Goal: Task Accomplishment & Management: Manage account settings

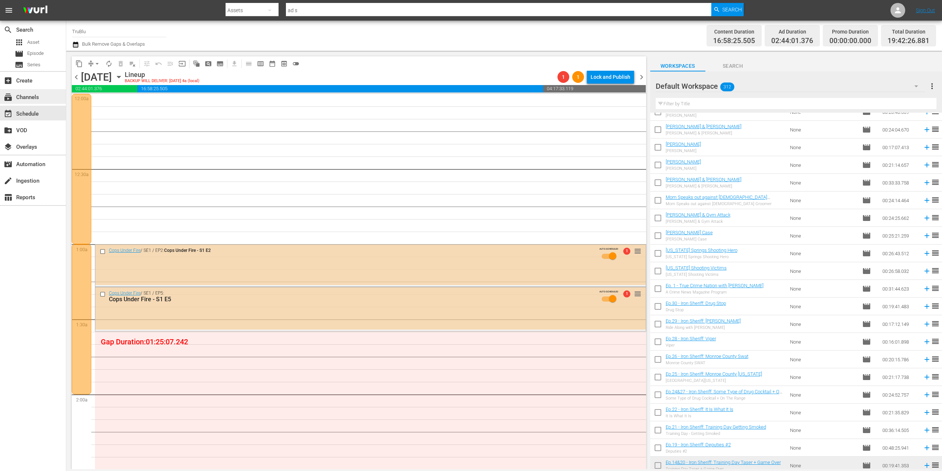
click at [28, 97] on div "subscriptions Channels" at bounding box center [20, 96] width 41 height 7
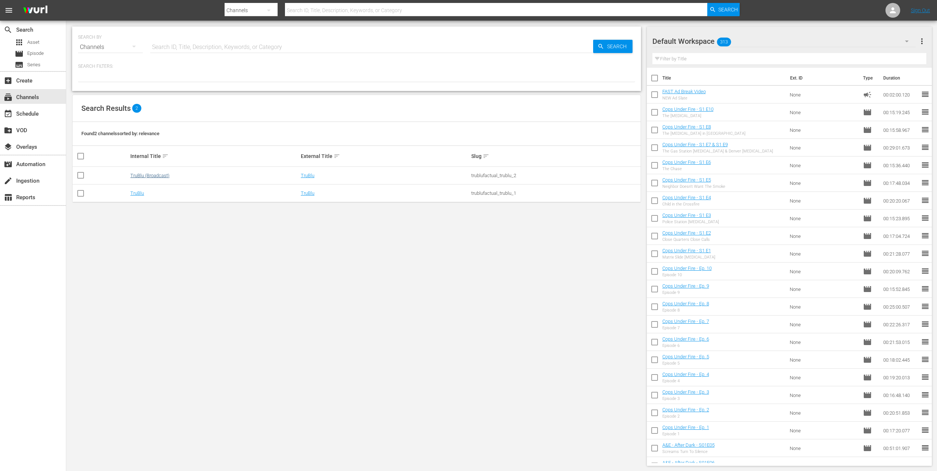
click at [130, 175] on link "TruBlu (Broadcast)" at bounding box center [149, 176] width 39 height 6
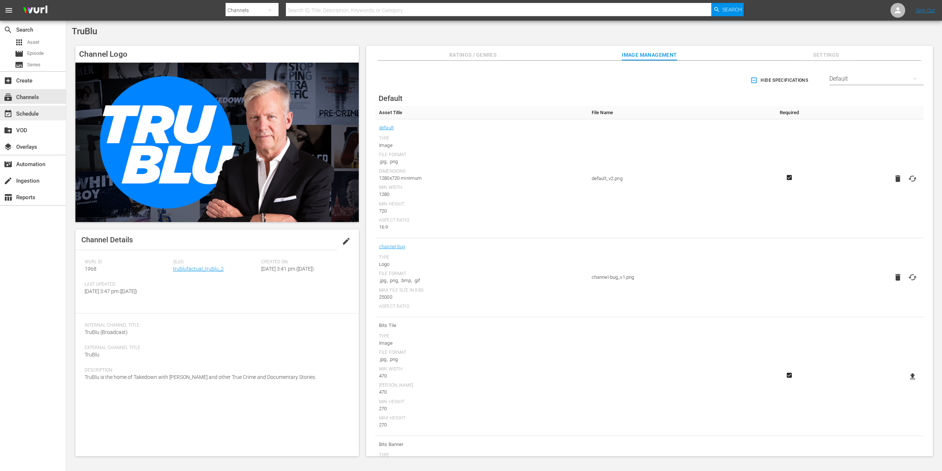
click at [34, 112] on div "event_available Schedule" at bounding box center [20, 112] width 41 height 7
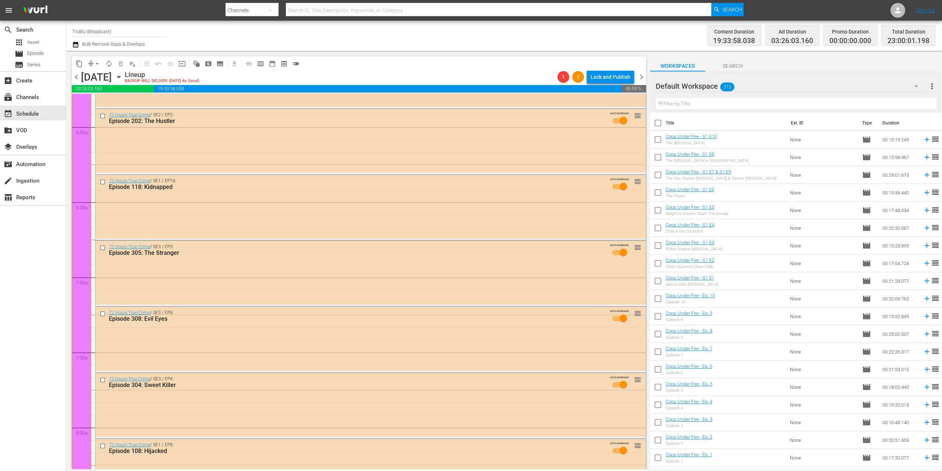
scroll to position [969, 0]
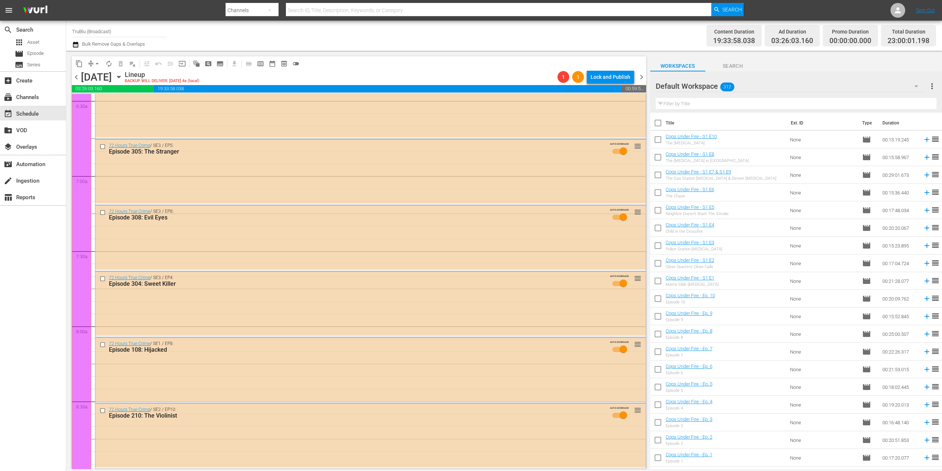
click at [123, 75] on icon "button" at bounding box center [119, 77] width 8 height 8
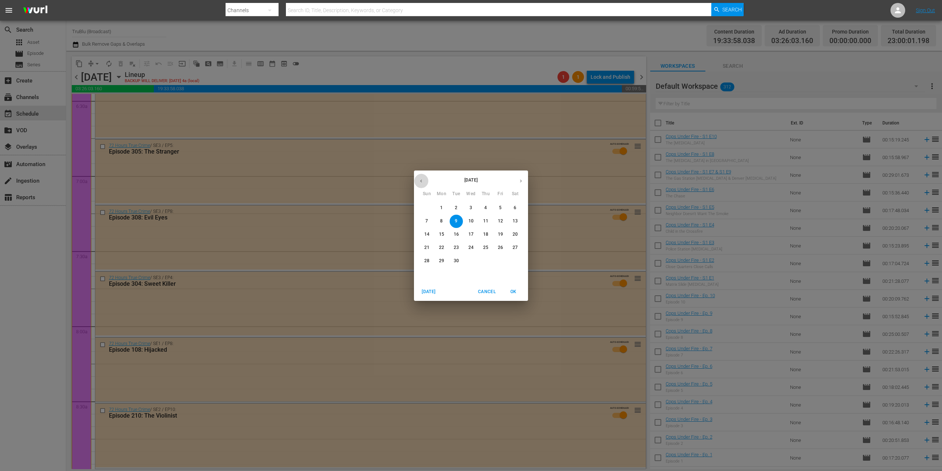
click at [420, 181] on icon "button" at bounding box center [422, 181] width 6 height 6
click at [441, 260] on p "25" at bounding box center [441, 261] width 5 height 6
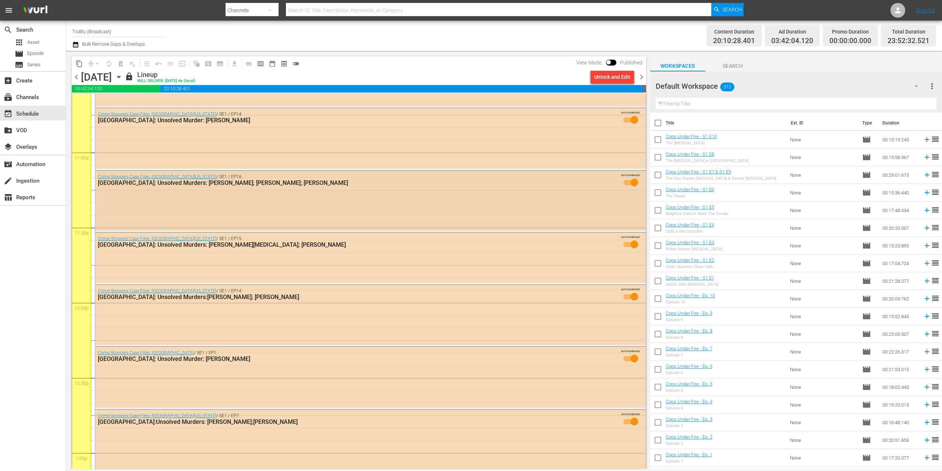
scroll to position [1592, 0]
click at [250, 201] on div "Crime Stoppers Case Files: South Florida / SE1 / EP18: Miami: Unsolved Murders:…" at bounding box center [370, 201] width 551 height 59
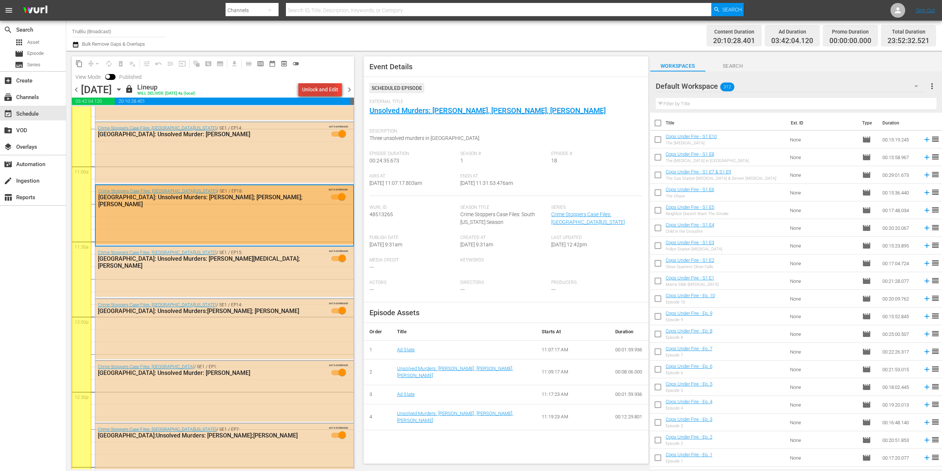
click at [307, 88] on div "Unlock and Edit" at bounding box center [320, 89] width 36 height 13
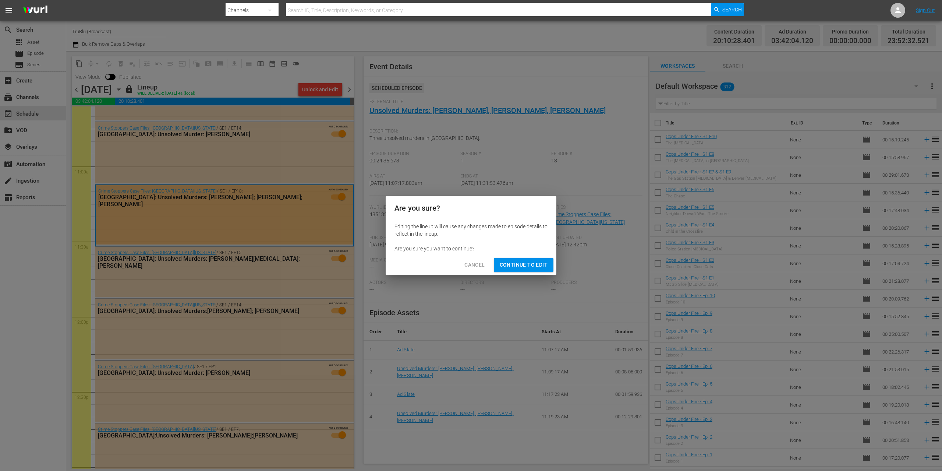
click at [526, 265] on span "Continue to Edit" at bounding box center [524, 264] width 48 height 9
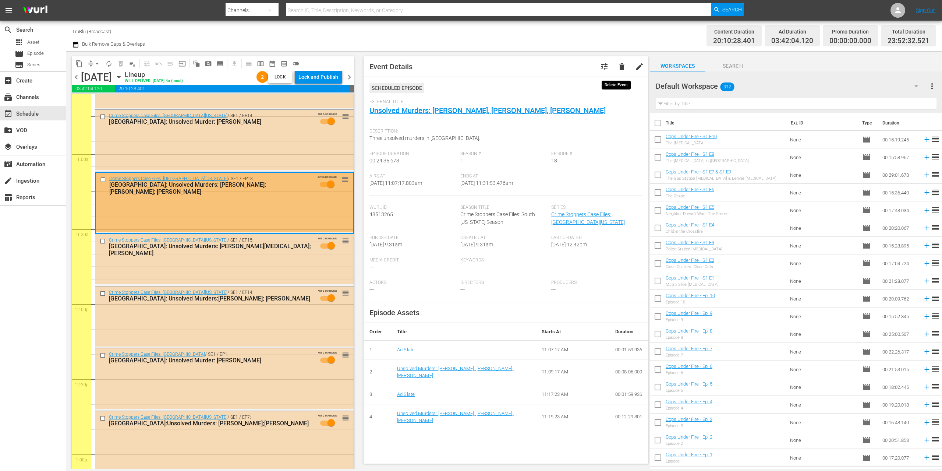
click at [618, 66] on span "delete" at bounding box center [622, 66] width 9 height 9
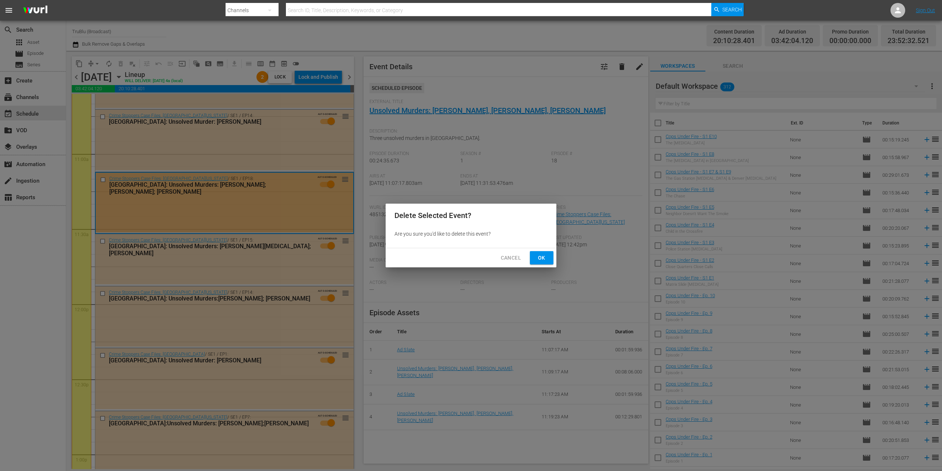
click at [546, 257] on span "Ok" at bounding box center [542, 257] width 12 height 9
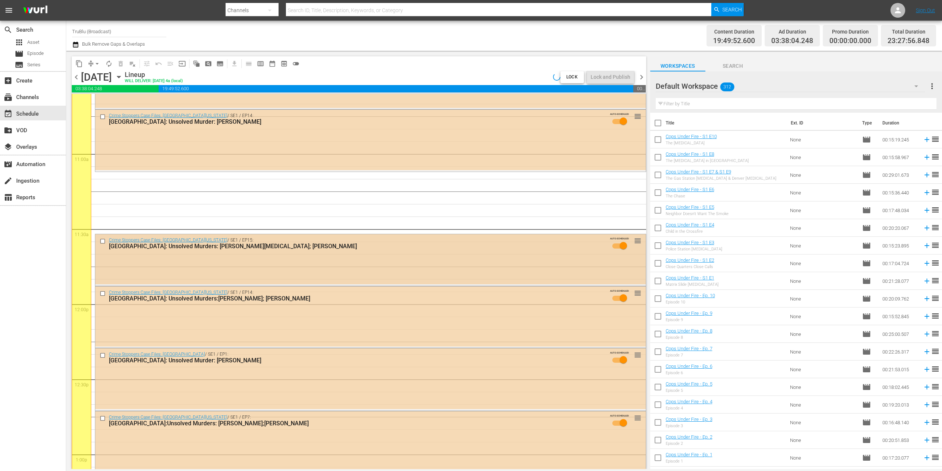
click at [332, 255] on div "Crime Stoppers Case Files: Northeast Ohio / SE1 / EP15: Cleveland: Unsolved Mur…" at bounding box center [370, 245] width 551 height 22
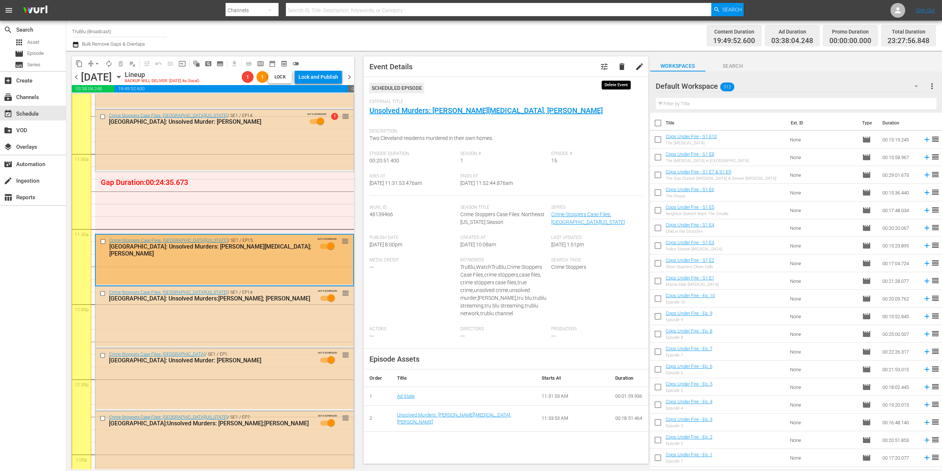
click at [618, 65] on span "delete" at bounding box center [622, 66] width 9 height 9
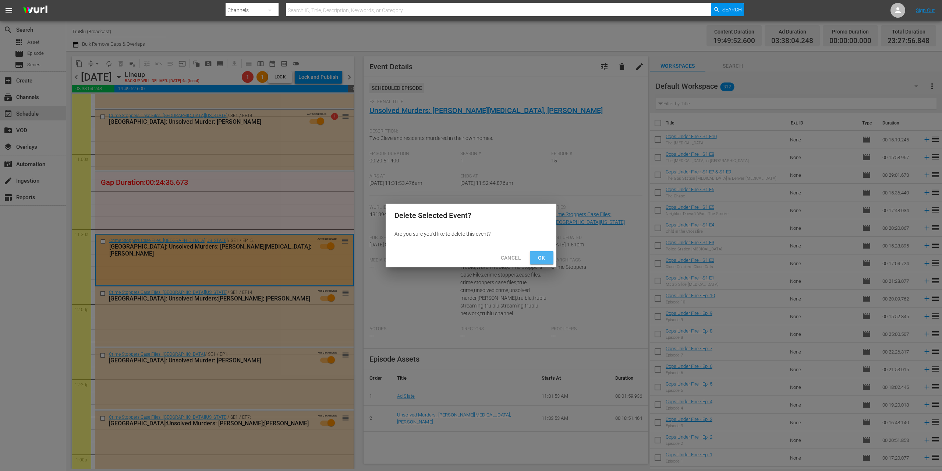
click at [547, 255] on span "Ok" at bounding box center [542, 257] width 12 height 9
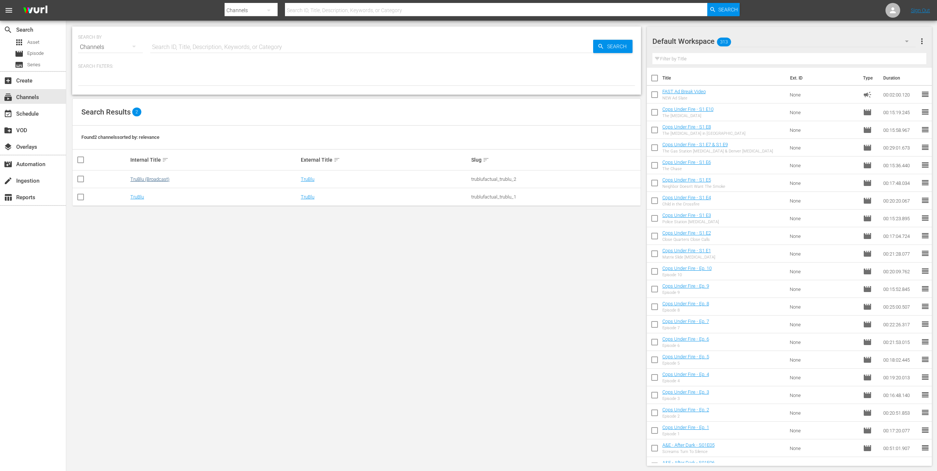
click at [130, 179] on link "TruBlu (Broadcast)" at bounding box center [149, 179] width 39 height 6
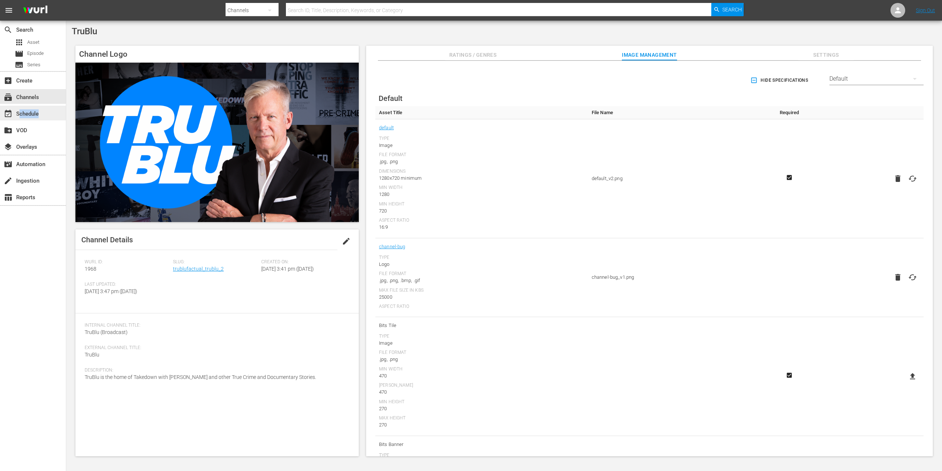
click at [18, 119] on div "event_available Schedule" at bounding box center [33, 113] width 66 height 15
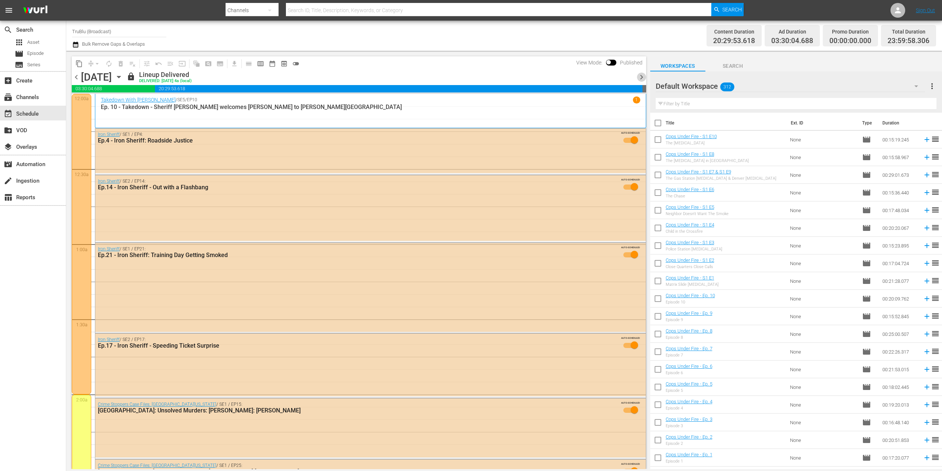
click at [644, 77] on span "chevron_right" at bounding box center [641, 77] width 9 height 9
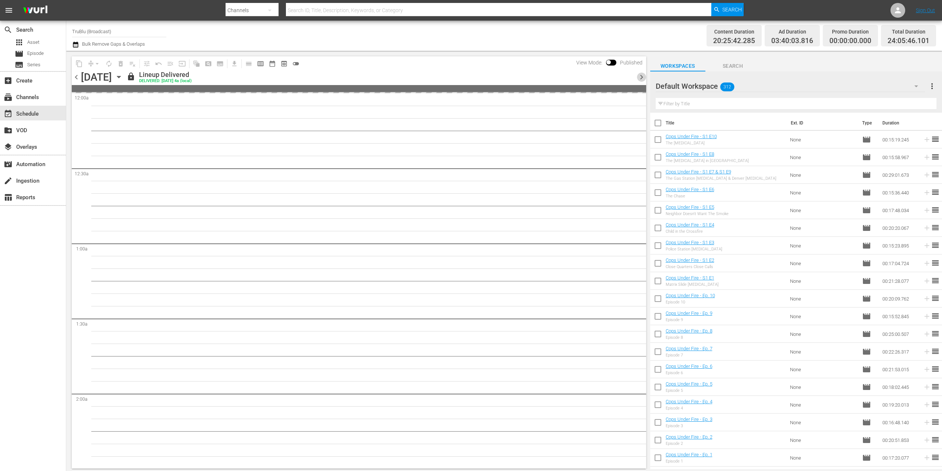
click at [643, 77] on span "chevron_right" at bounding box center [641, 77] width 9 height 9
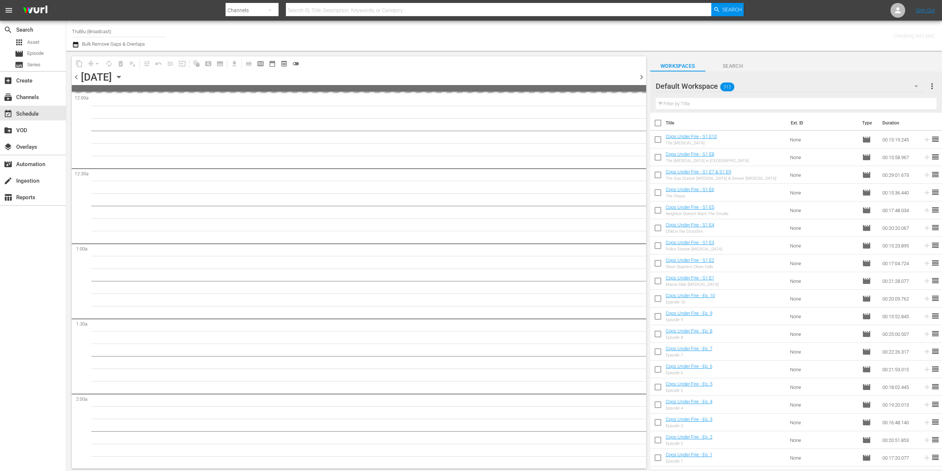
click at [643, 76] on span "chevron_right" at bounding box center [641, 77] width 9 height 9
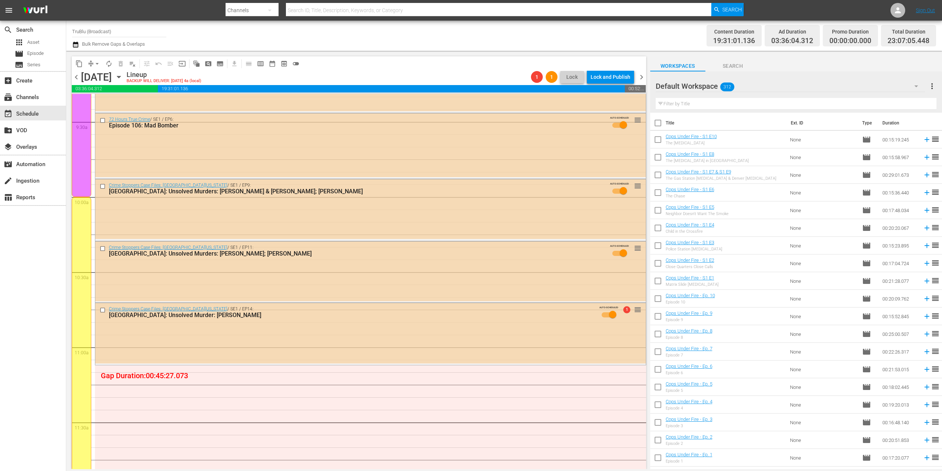
scroll to position [1537, 0]
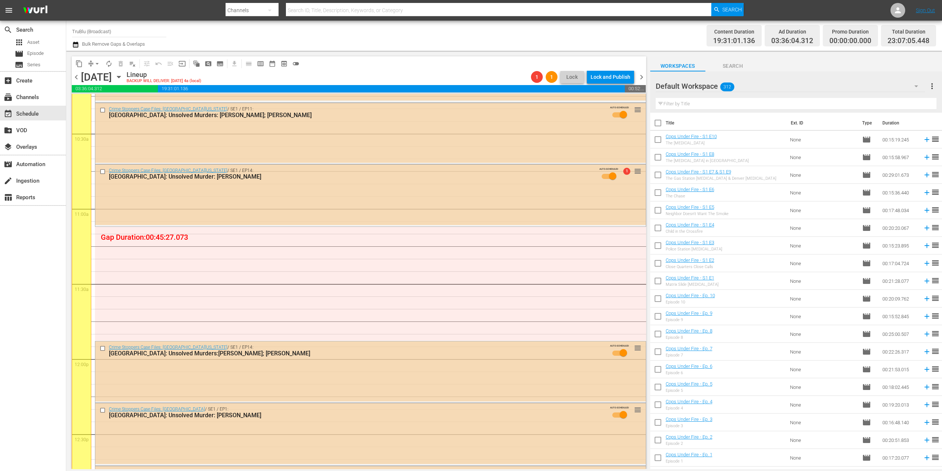
click at [86, 267] on div at bounding box center [82, 359] width 20 height 601
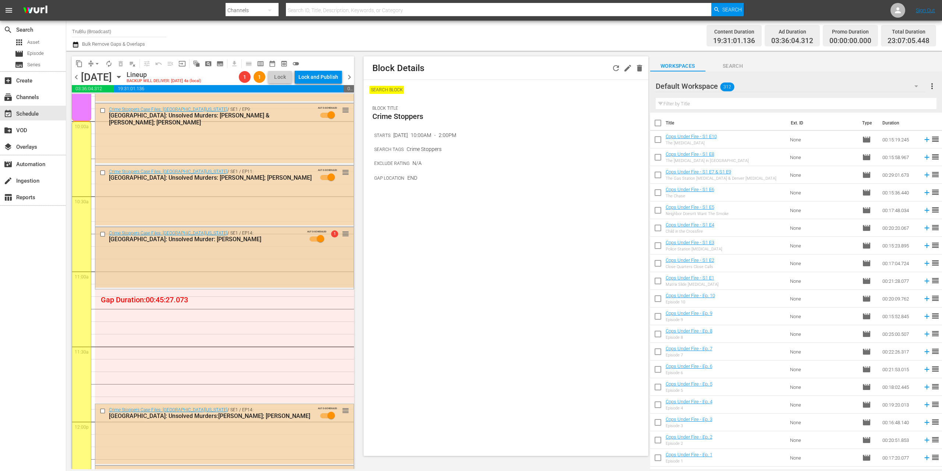
scroll to position [1488, 0]
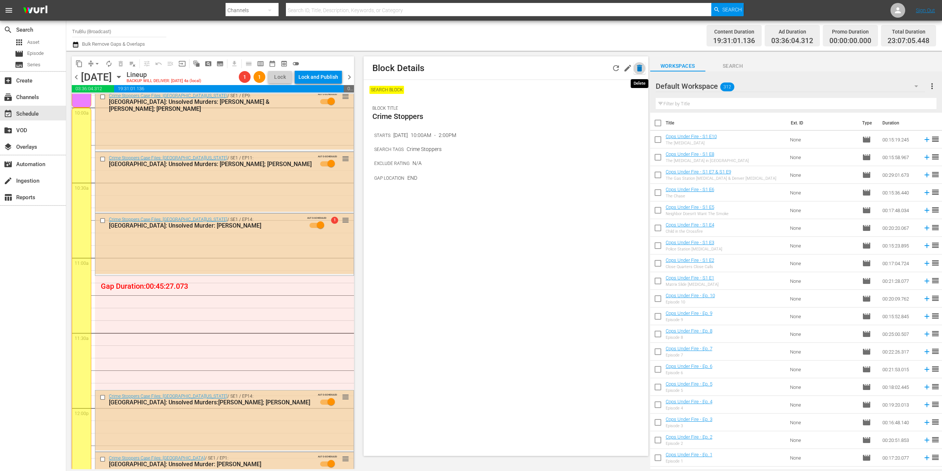
click at [637, 70] on icon "button" at bounding box center [639, 68] width 9 height 9
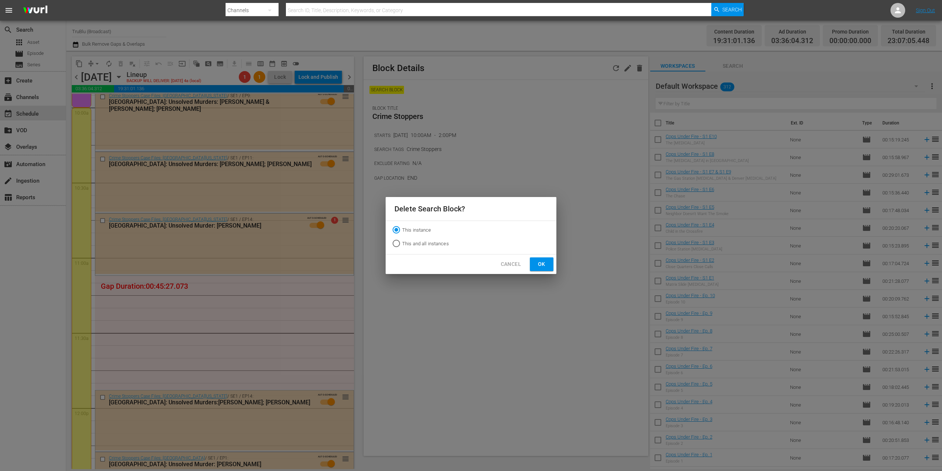
click at [543, 261] on span "Ok" at bounding box center [542, 264] width 12 height 9
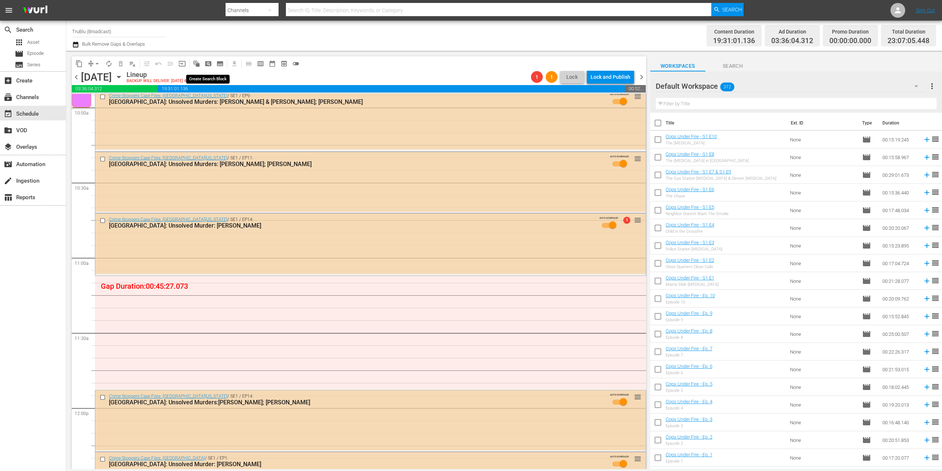
click at [210, 64] on span "pageview_outlined" at bounding box center [208, 63] width 7 height 7
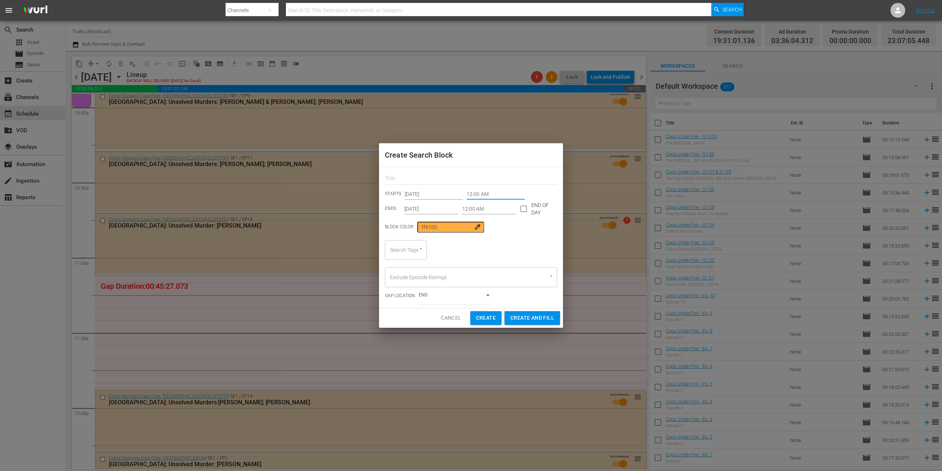
click at [469, 193] on input "12:00 AM" at bounding box center [496, 193] width 58 height 11
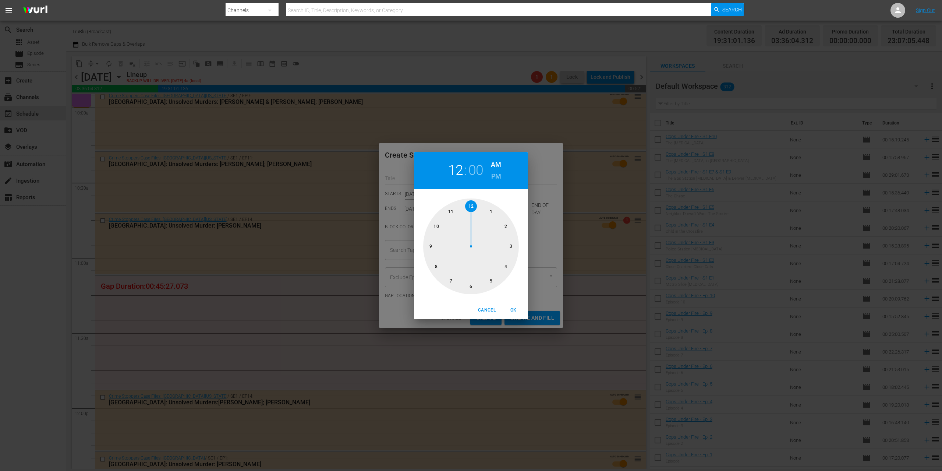
click at [451, 213] on div at bounding box center [471, 246] width 96 height 96
click at [511, 310] on span "OK" at bounding box center [514, 310] width 18 height 8
type input "11:00 AM"
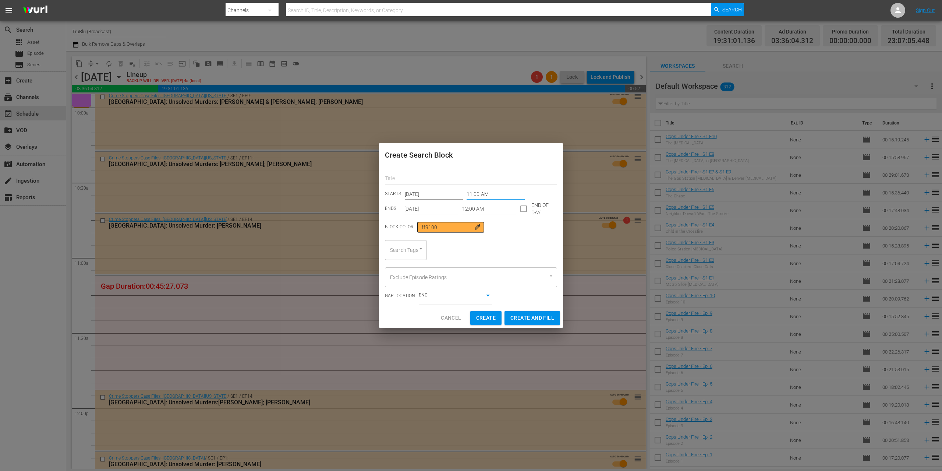
click at [477, 207] on input "12:00 AM" at bounding box center [489, 208] width 54 height 11
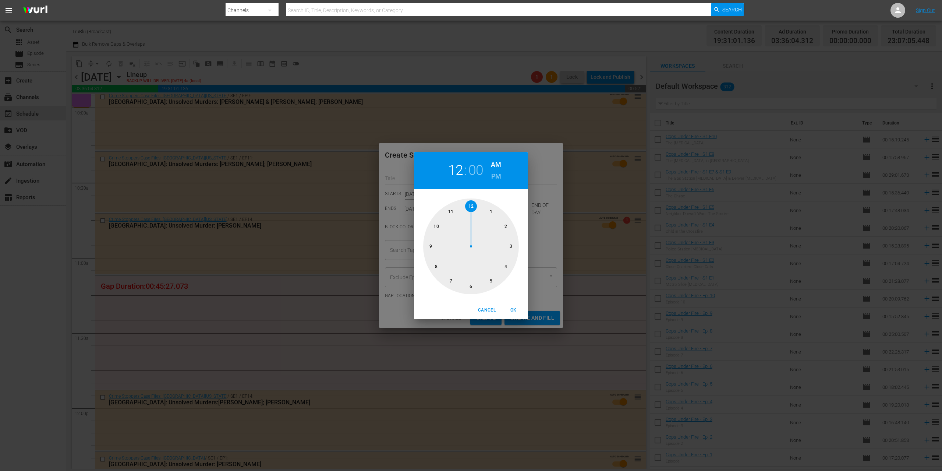
click at [492, 176] on h6 "PM" at bounding box center [496, 176] width 10 height 12
click at [512, 307] on span "OK" at bounding box center [514, 310] width 18 height 8
type input "12:00 PM"
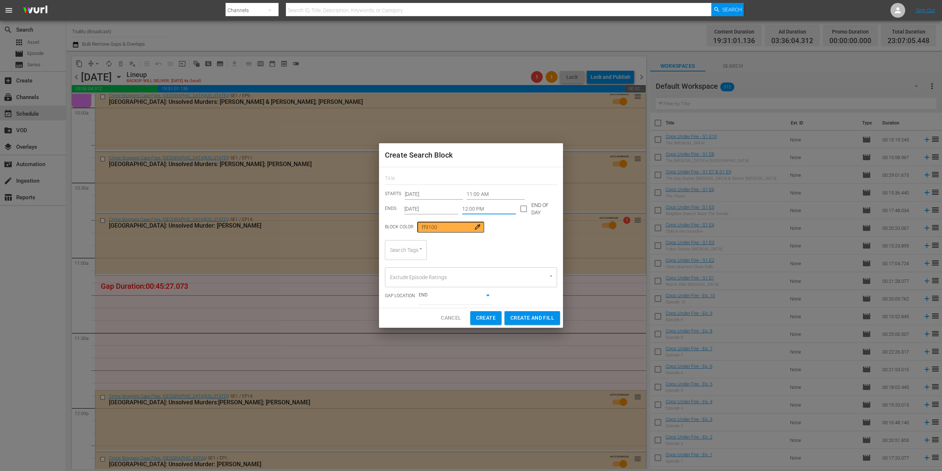
click at [423, 248] on icon "Open" at bounding box center [421, 249] width 6 height 6
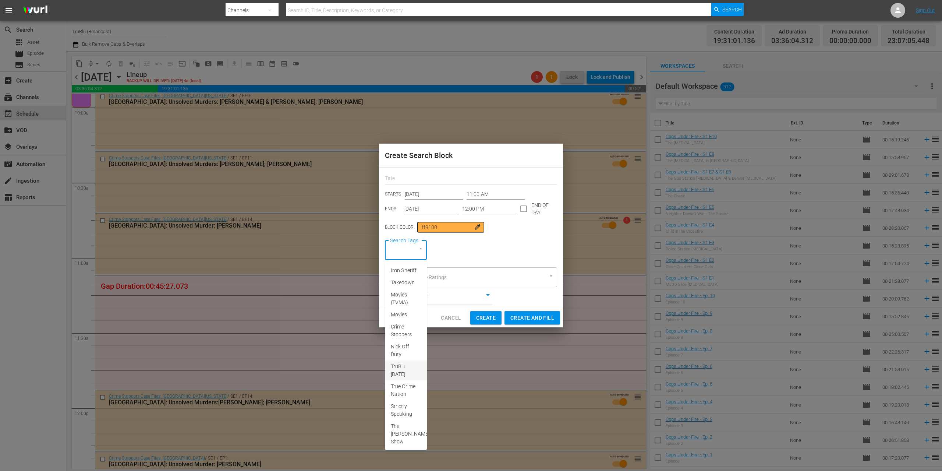
scroll to position [139, 0]
click at [398, 433] on span "Press Box Chronicles with [PERSON_NAME]" at bounding box center [410, 433] width 39 height 23
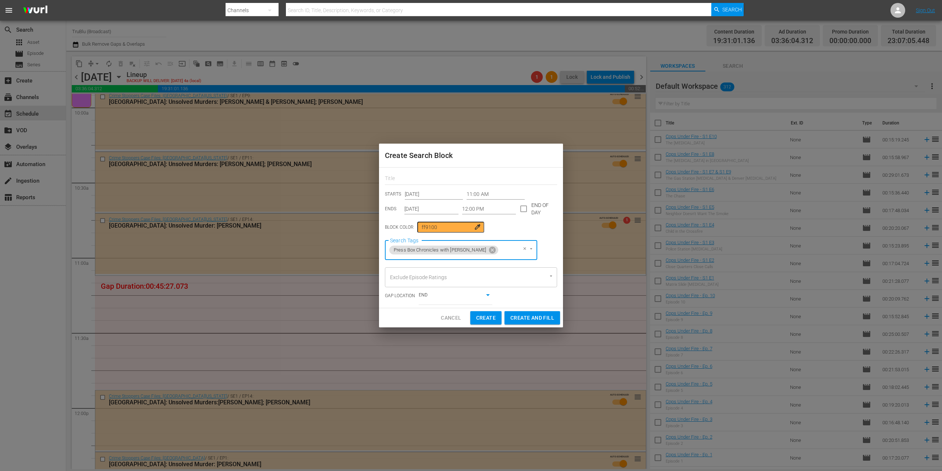
click at [487, 318] on span "Create" at bounding box center [486, 317] width 20 height 9
type input "12:00 AM"
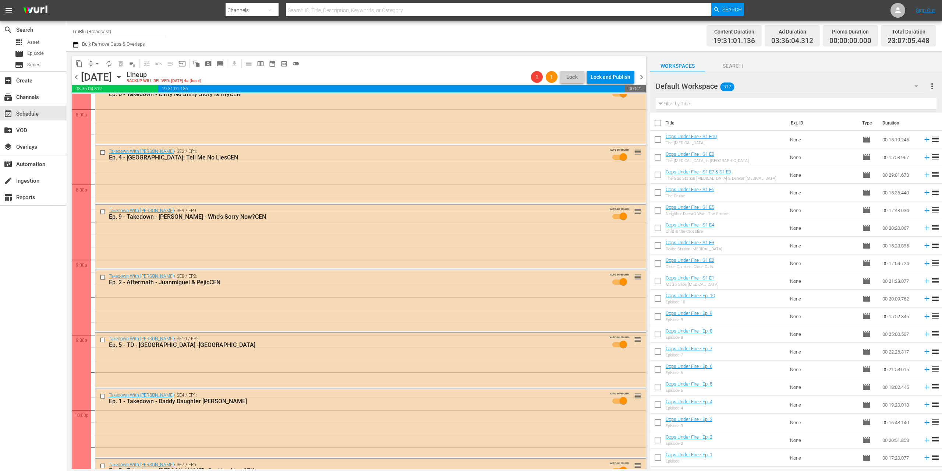
scroll to position [3098, 0]
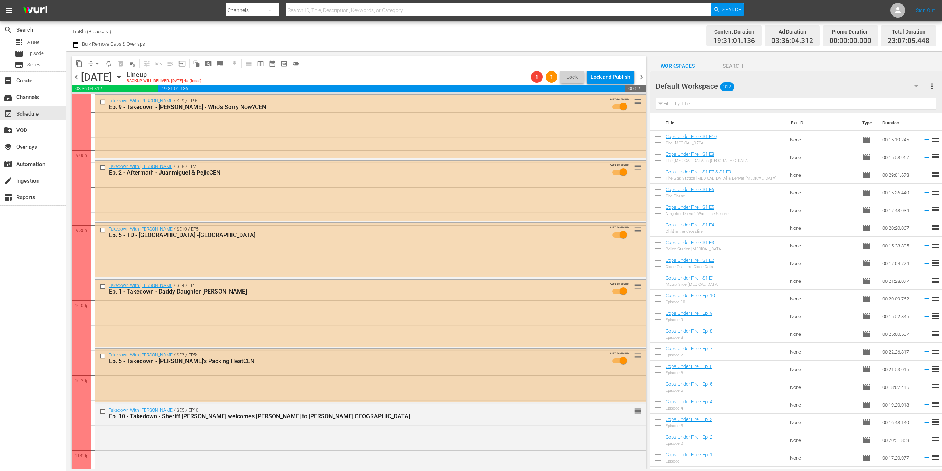
click at [409, 372] on div "Takedown With [PERSON_NAME] / SE7 / EP5: Ep. 5 - Takedown - [PERSON_NAME]'s Pac…" at bounding box center [370, 375] width 551 height 53
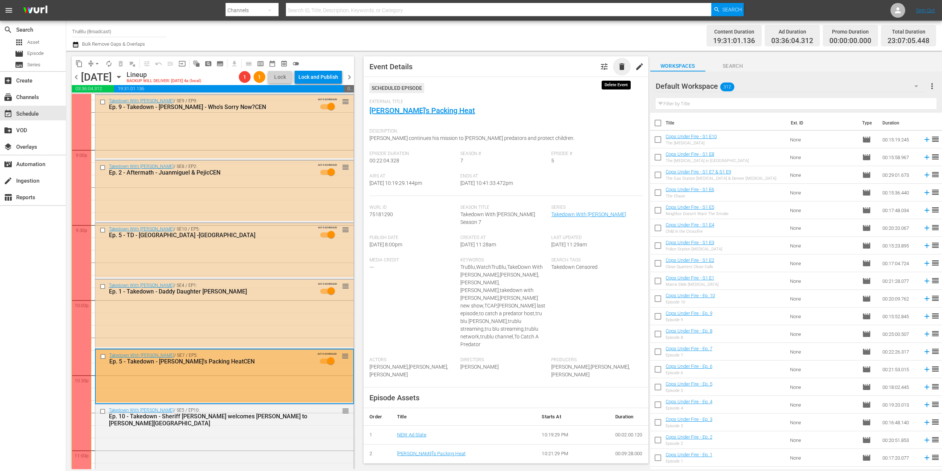
click at [619, 69] on span "delete" at bounding box center [622, 66] width 9 height 9
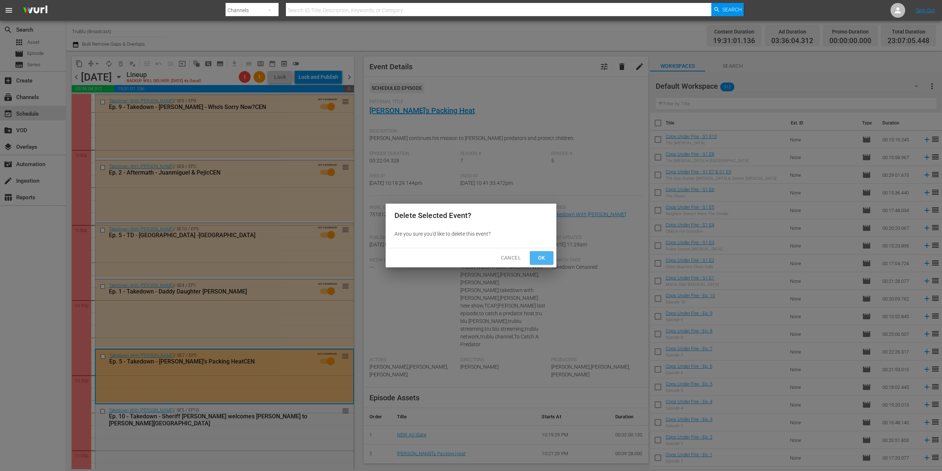
click at [535, 256] on button "Ok" at bounding box center [542, 258] width 24 height 14
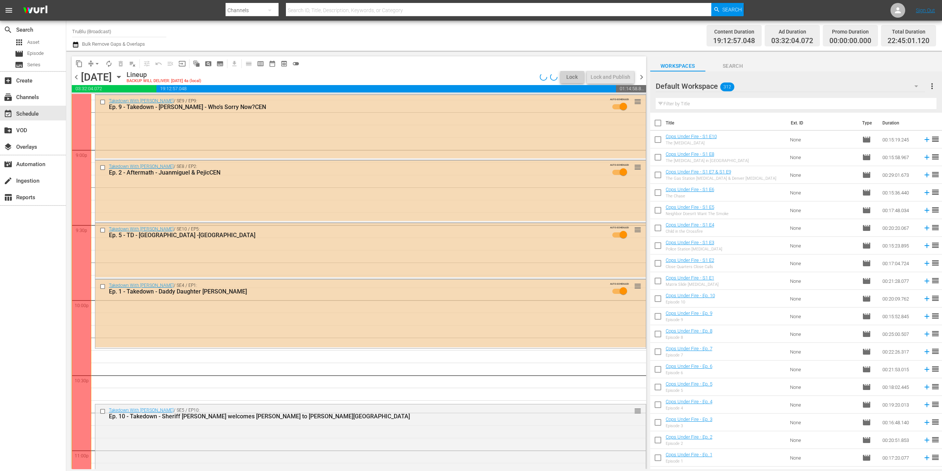
click at [373, 306] on div "Takedown With [PERSON_NAME] / SE4 / EP1: Ep. 1 - Takedown - Daddy Daughter [PER…" at bounding box center [370, 312] width 551 height 67
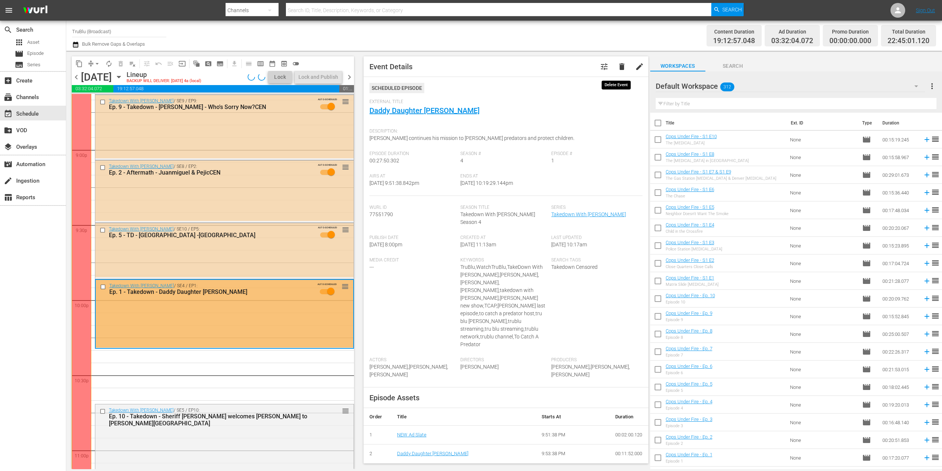
click at [621, 70] on span "delete" at bounding box center [622, 66] width 9 height 9
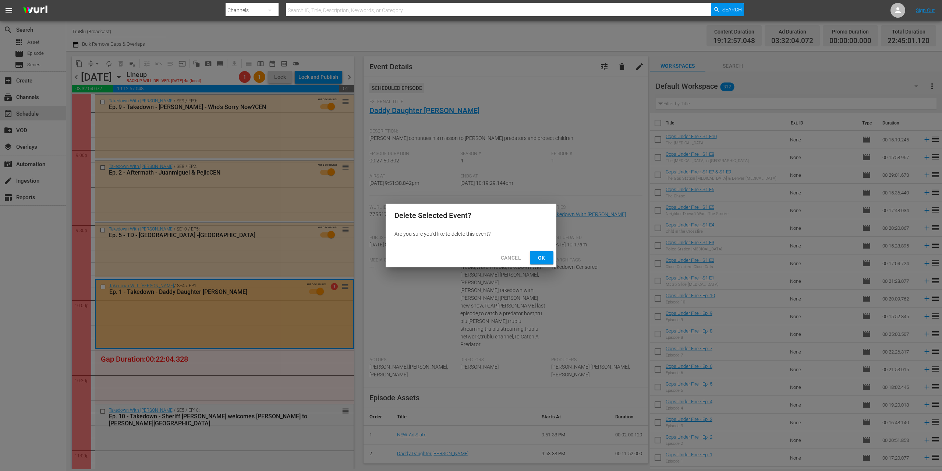
click at [545, 260] on span "Ok" at bounding box center [542, 257] width 12 height 9
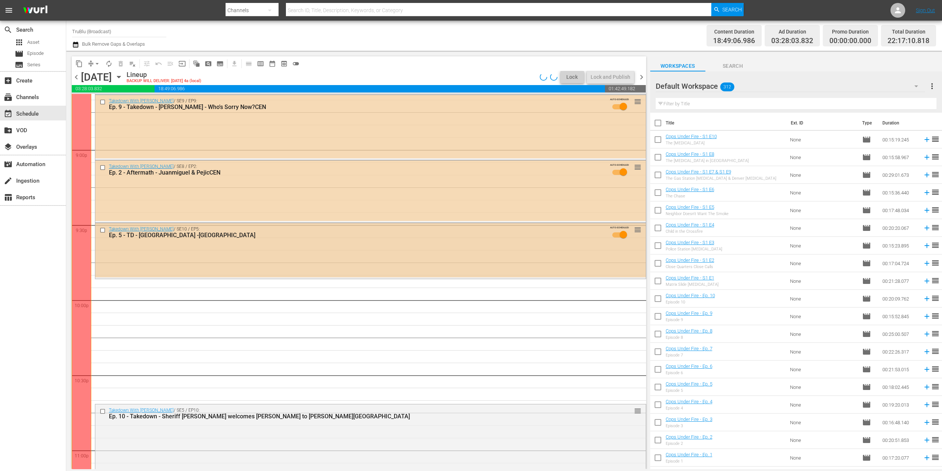
click at [343, 258] on div "Takedown With [PERSON_NAME] / SE10 / EP5: Ep. 5 - TD - [GEOGRAPHIC_DATA] -SamCE…" at bounding box center [370, 250] width 551 height 54
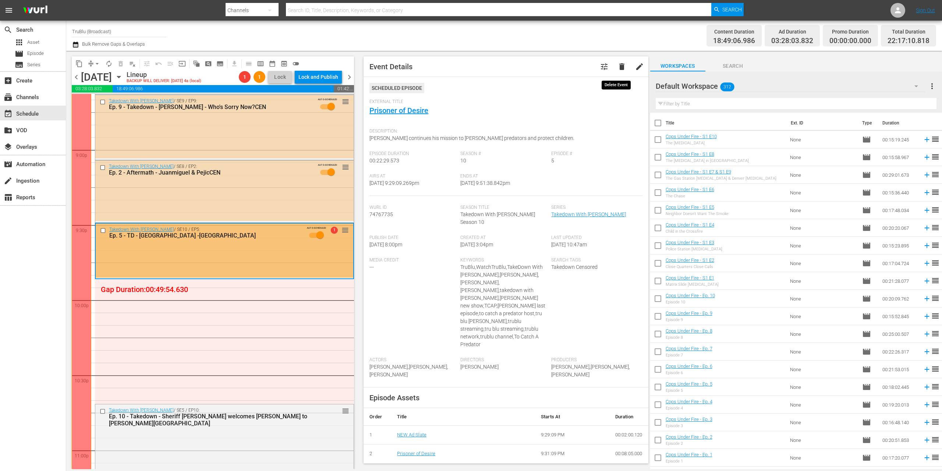
click at [618, 65] on span "delete" at bounding box center [622, 66] width 9 height 9
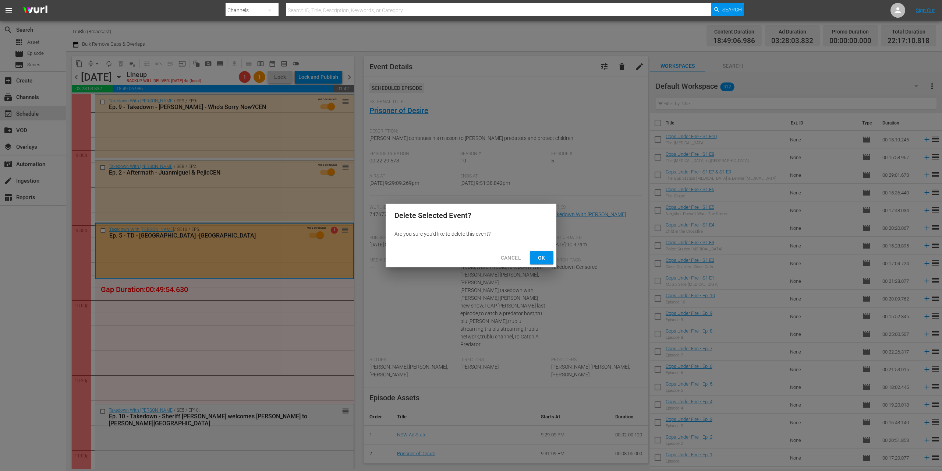
click at [546, 254] on span "Ok" at bounding box center [542, 257] width 12 height 9
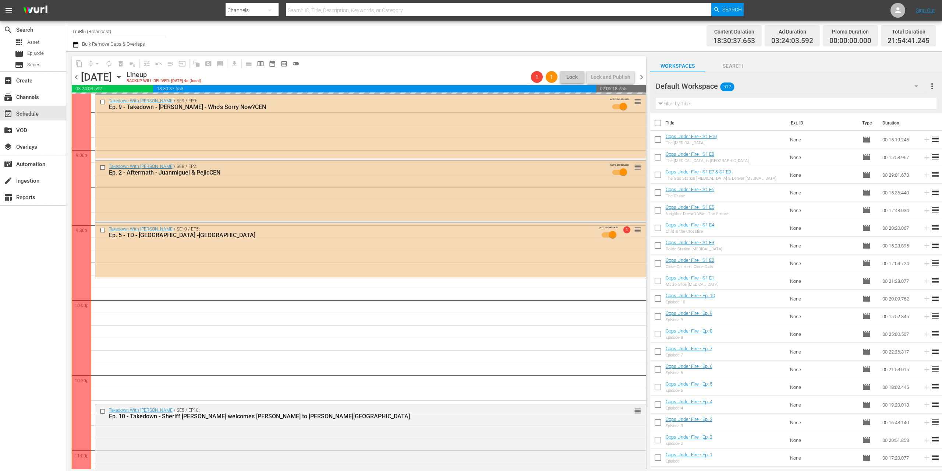
click at [253, 206] on div "Takedown With [PERSON_NAME] / SE8 / EP2: Ep. 2 - Aftermath - Juanmiguel & Pejic…" at bounding box center [370, 191] width 551 height 60
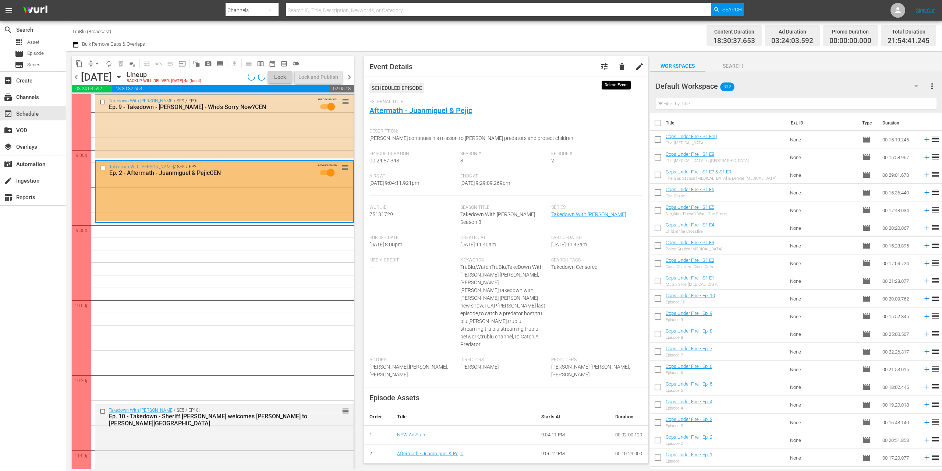
click at [618, 67] on span "delete" at bounding box center [622, 66] width 9 height 9
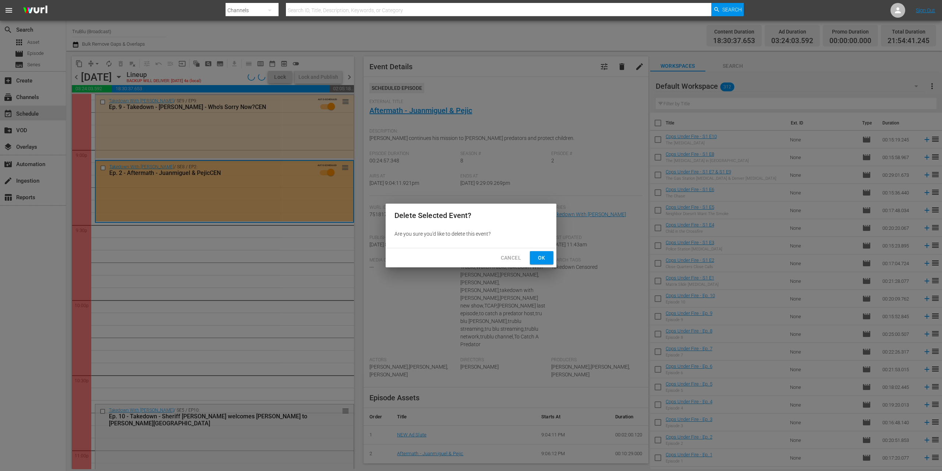
click at [543, 257] on span "Ok" at bounding box center [542, 257] width 12 height 9
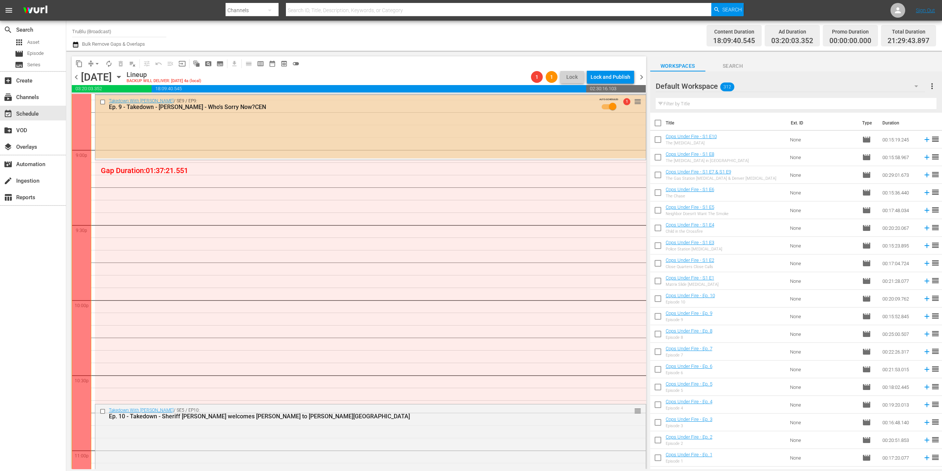
click at [85, 214] on div at bounding box center [82, 224] width 20 height 751
